Goal: Task Accomplishment & Management: Manage account settings

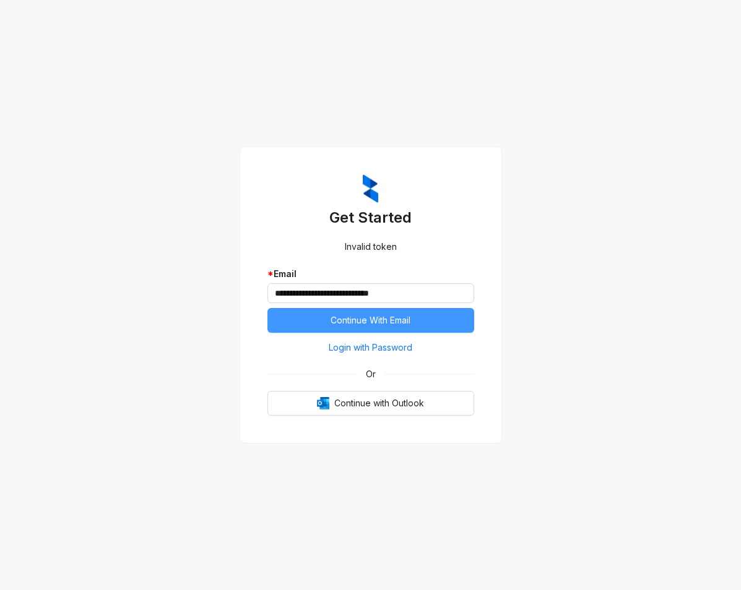
click at [398, 317] on span "Continue With Email" at bounding box center [370, 321] width 80 height 14
click at [436, 333] on div "**********" at bounding box center [370, 294] width 207 height 241
click at [435, 329] on button "Continue With Email" at bounding box center [370, 320] width 207 height 25
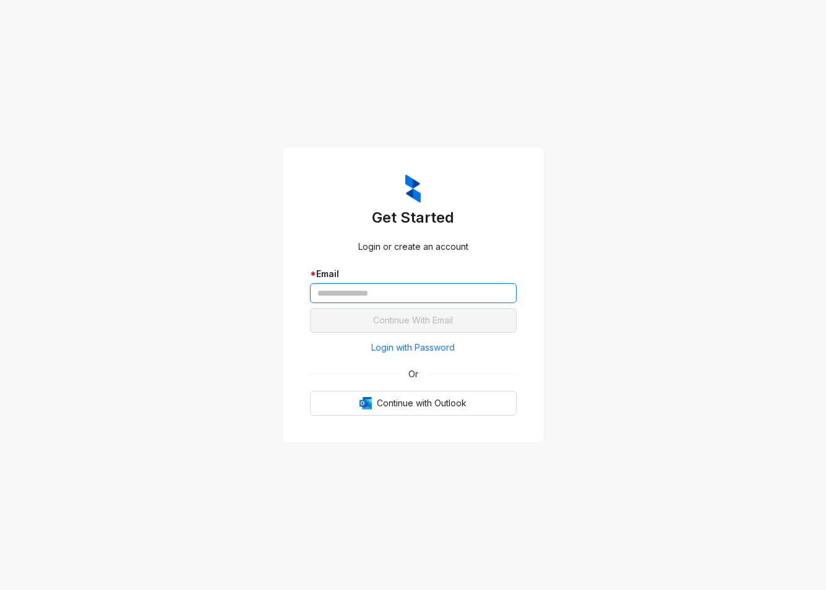
click at [381, 299] on input "text" at bounding box center [413, 293] width 207 height 20
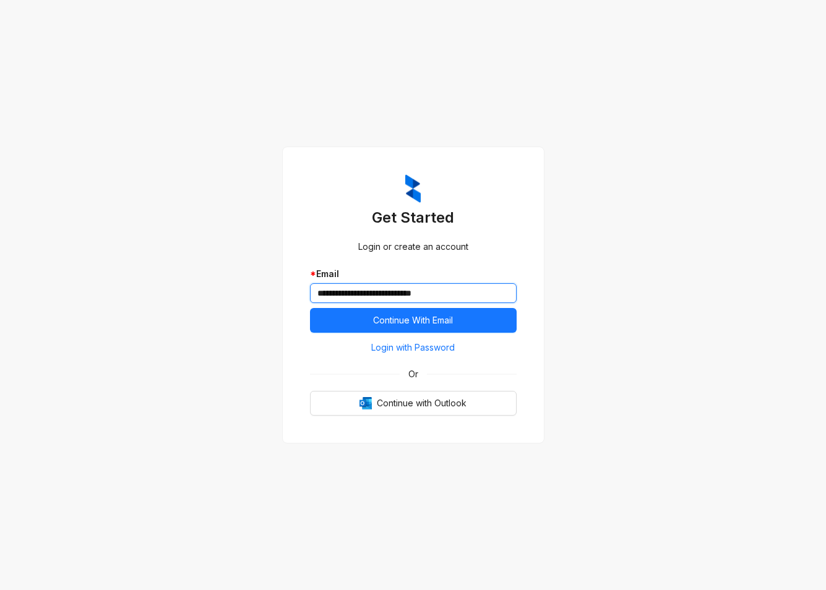
type input "**********"
click at [310, 308] on button "Continue With Email" at bounding box center [413, 320] width 207 height 25
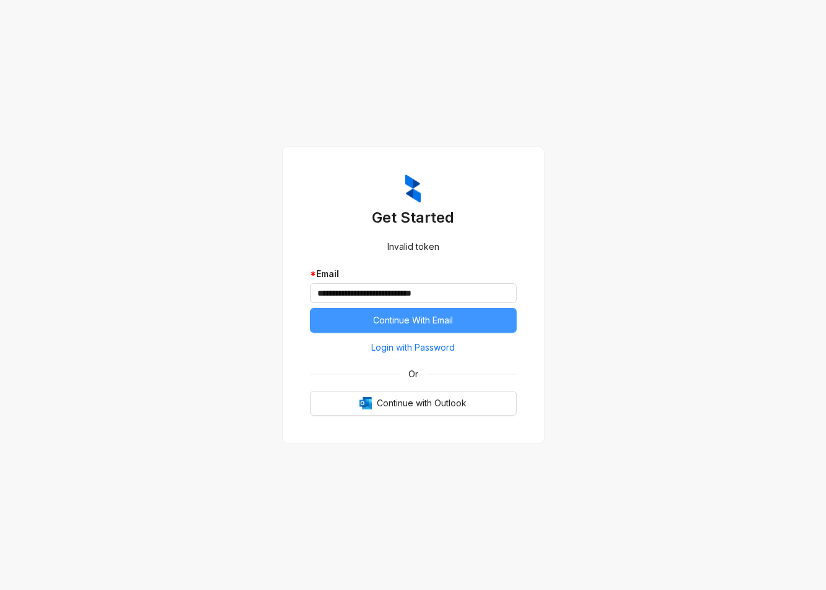
click at [433, 321] on span "Continue With Email" at bounding box center [413, 321] width 80 height 14
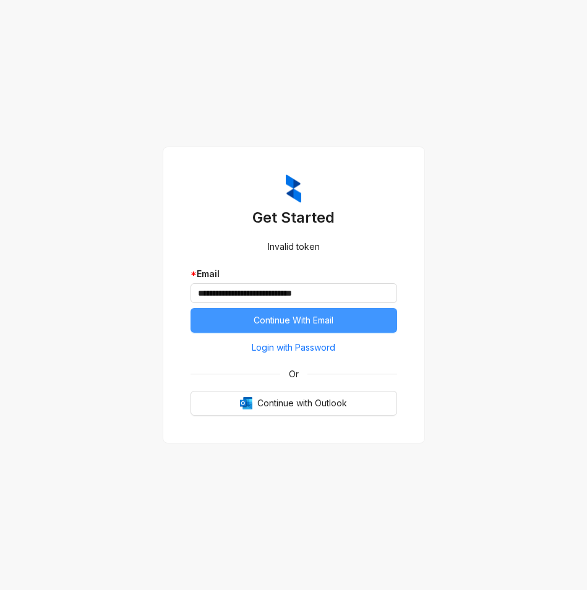
click at [315, 317] on span "Continue With Email" at bounding box center [294, 321] width 80 height 14
click at [270, 320] on span "Continue With Email" at bounding box center [294, 321] width 80 height 14
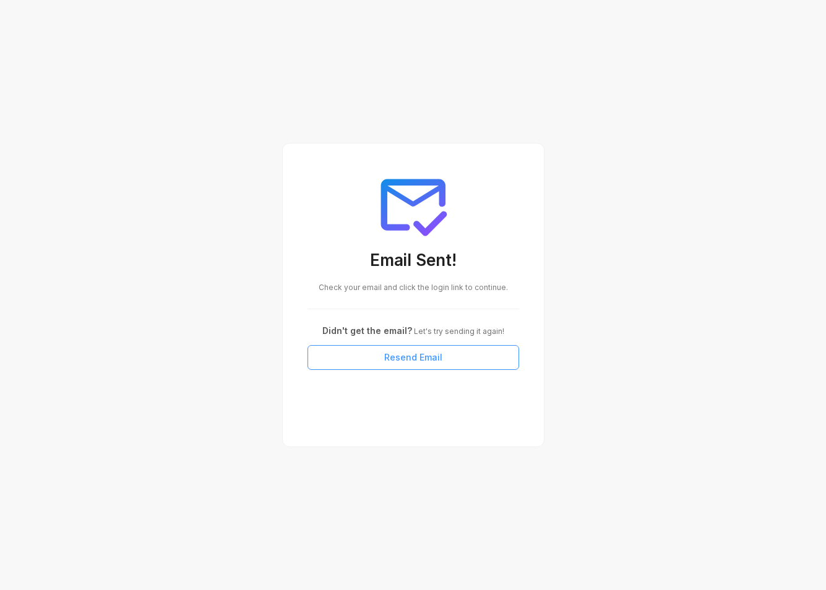
click at [426, 358] on span "Resend Email" at bounding box center [413, 358] width 58 height 14
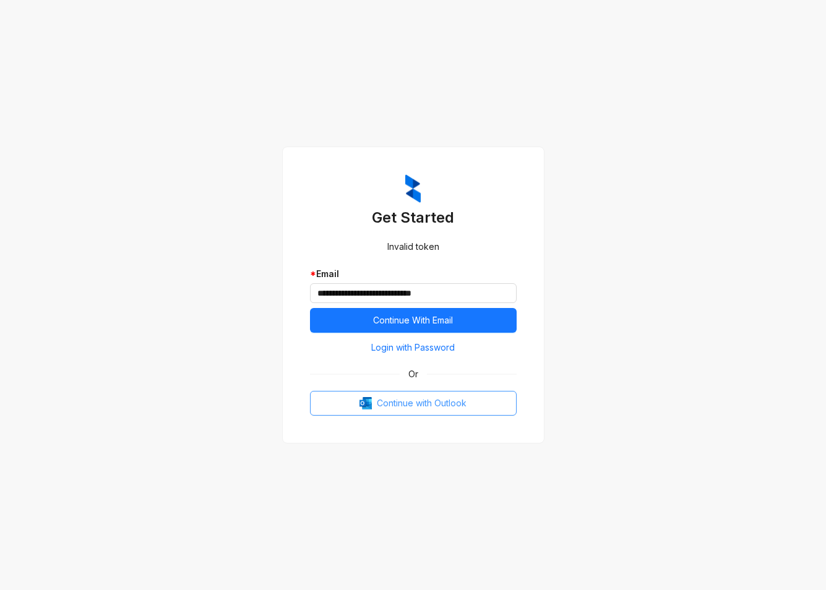
click at [459, 410] on button "Continue with Outlook" at bounding box center [413, 403] width 207 height 25
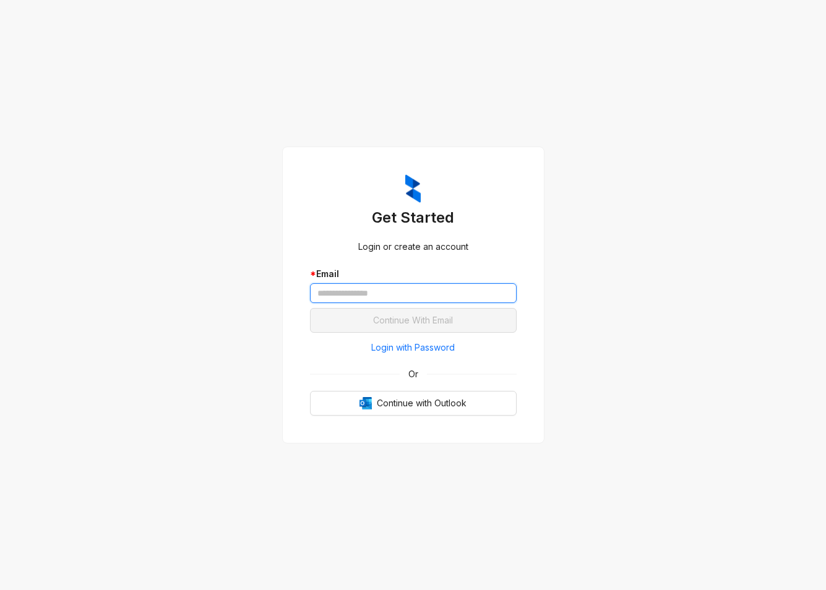
click at [413, 298] on input "text" at bounding box center [413, 293] width 207 height 20
click at [569, 371] on div "Get Started Login or create an account * Email Continue With Email Login with P…" at bounding box center [413, 295] width 826 height 590
click at [447, 406] on span "Continue with Outlook" at bounding box center [422, 404] width 90 height 14
drag, startPoint x: 807, startPoint y: 74, endPoint x: 801, endPoint y: 55, distance: 20.2
click at [807, 74] on div "Get Started Login or create an account * Email Continue With Email Login with P…" at bounding box center [413, 295] width 826 height 590
